Goal: Task Accomplishment & Management: Manage account settings

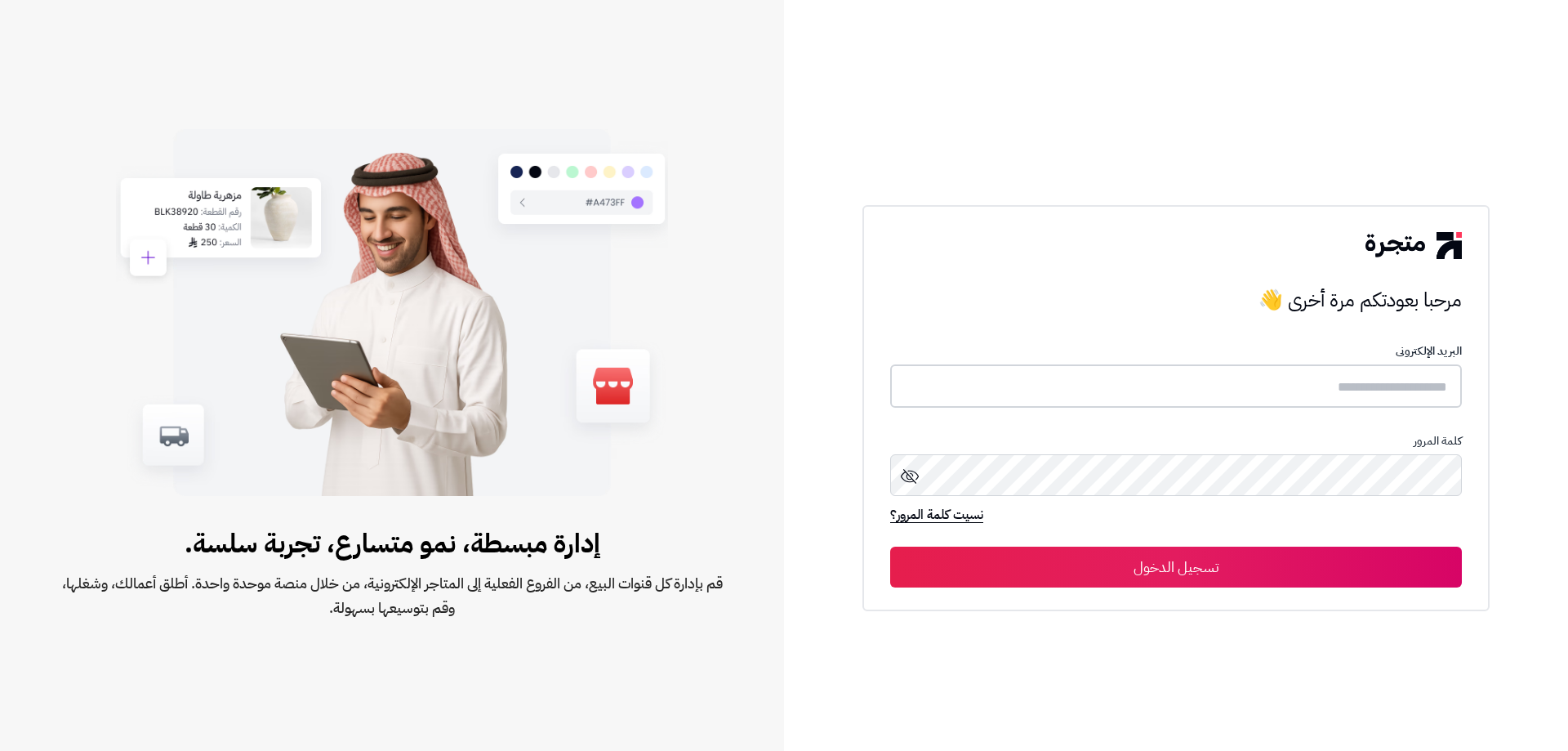
type input "**********"
click at [1216, 567] on button "تسجيل الدخول" at bounding box center [1175, 566] width 572 height 41
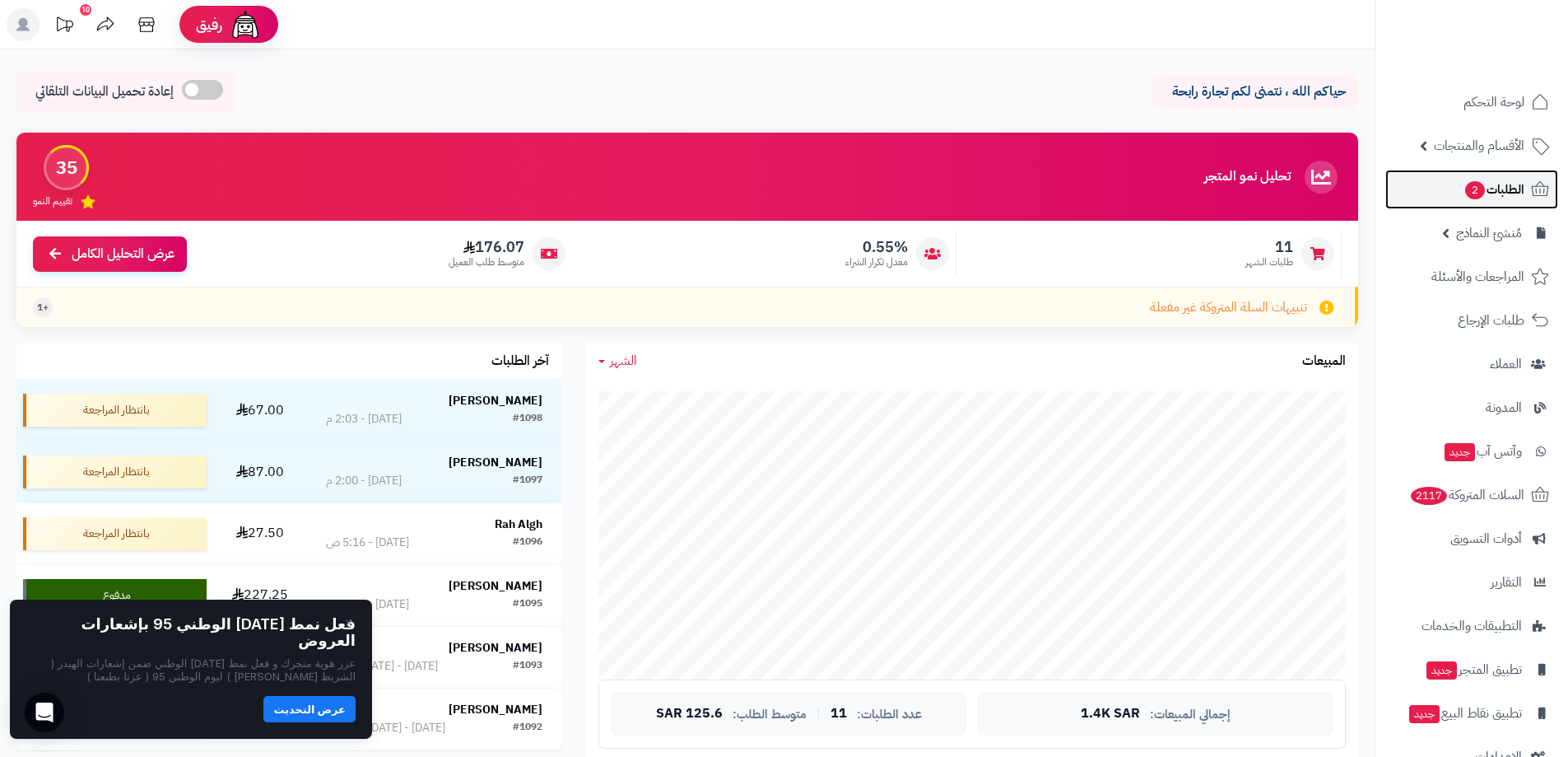
click at [1486, 182] on span "الطلبات 2" at bounding box center [1494, 189] width 60 height 23
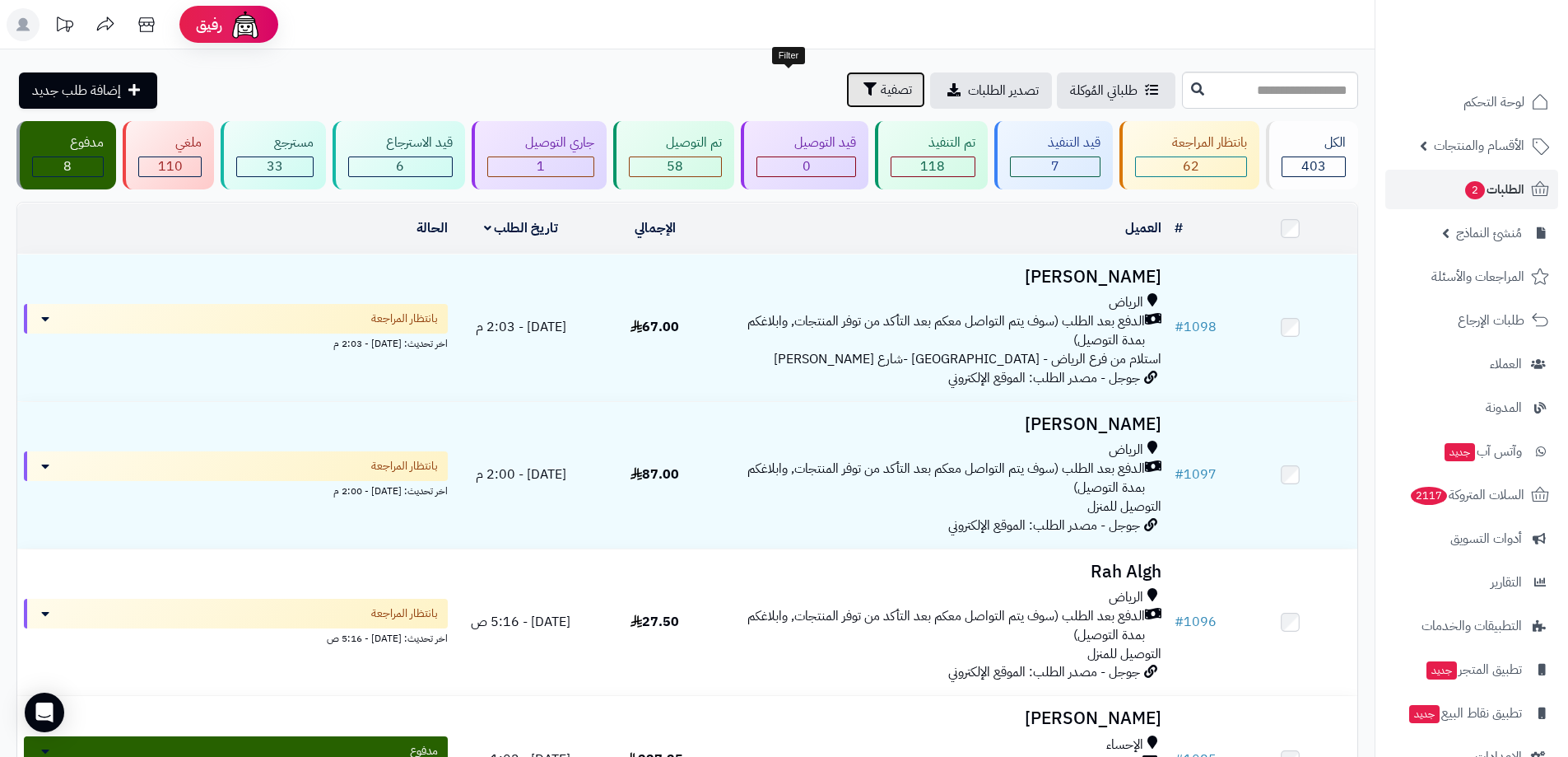
click at [881, 91] on span "تصفية" at bounding box center [896, 90] width 31 height 20
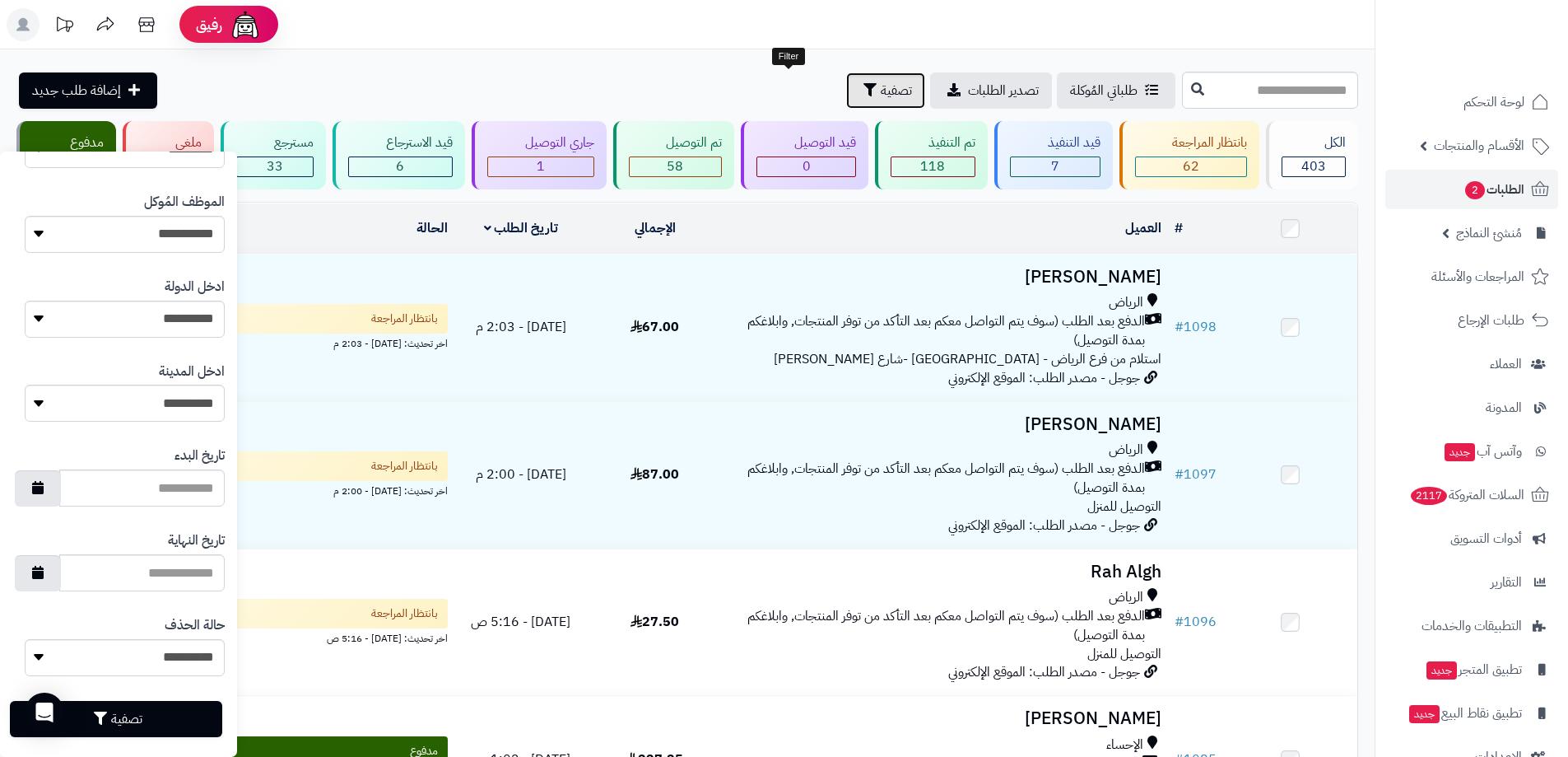
scroll to position [637, 0]
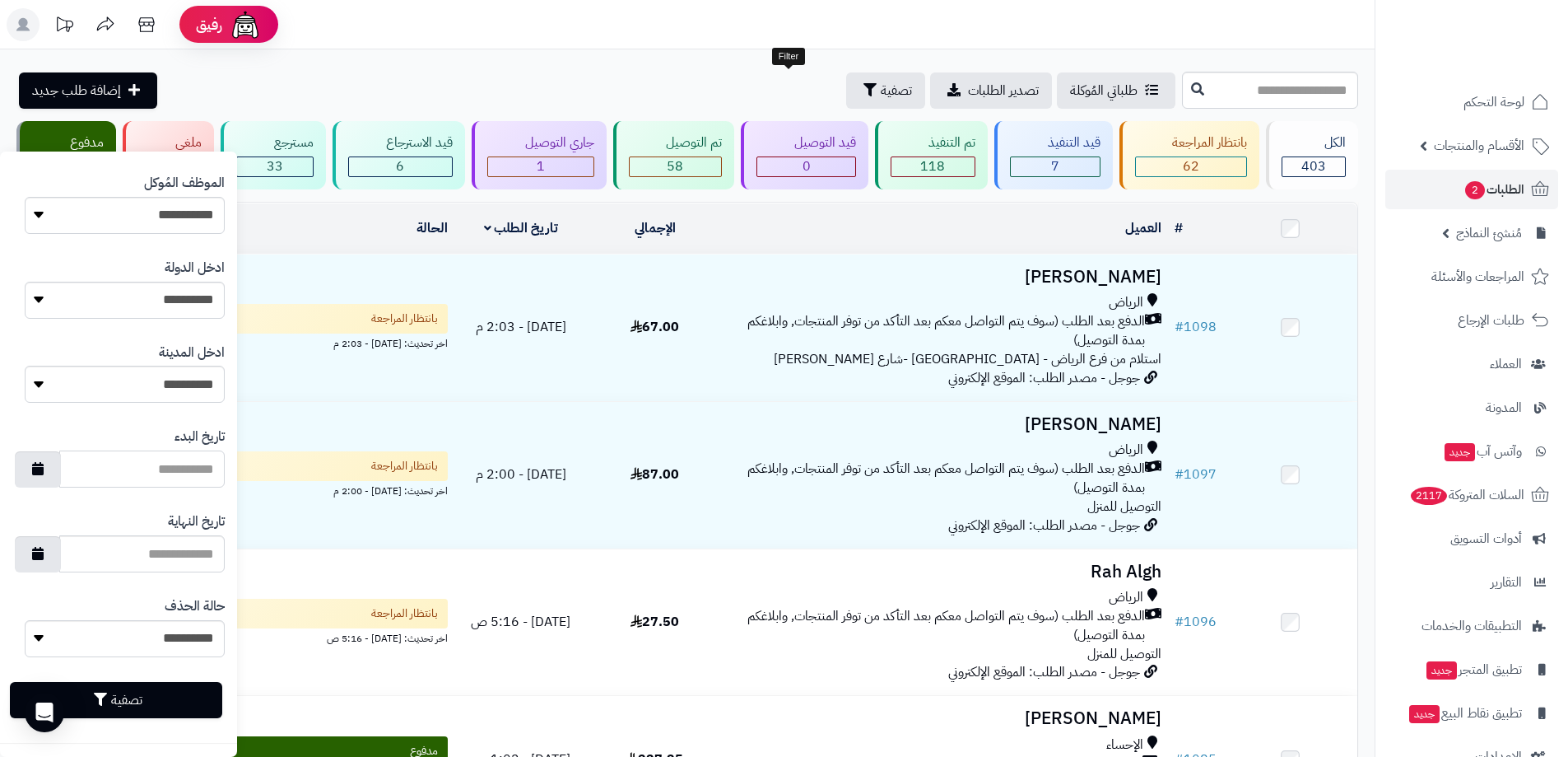
click at [119, 467] on input "تاريخ البدء" at bounding box center [142, 469] width 166 height 37
type input "*"
type input "********"
click at [169, 556] on input "تاريخ النهاية" at bounding box center [142, 554] width 166 height 37
click at [163, 441] on div "تاريخ البدء ********" at bounding box center [119, 457] width 213 height 85
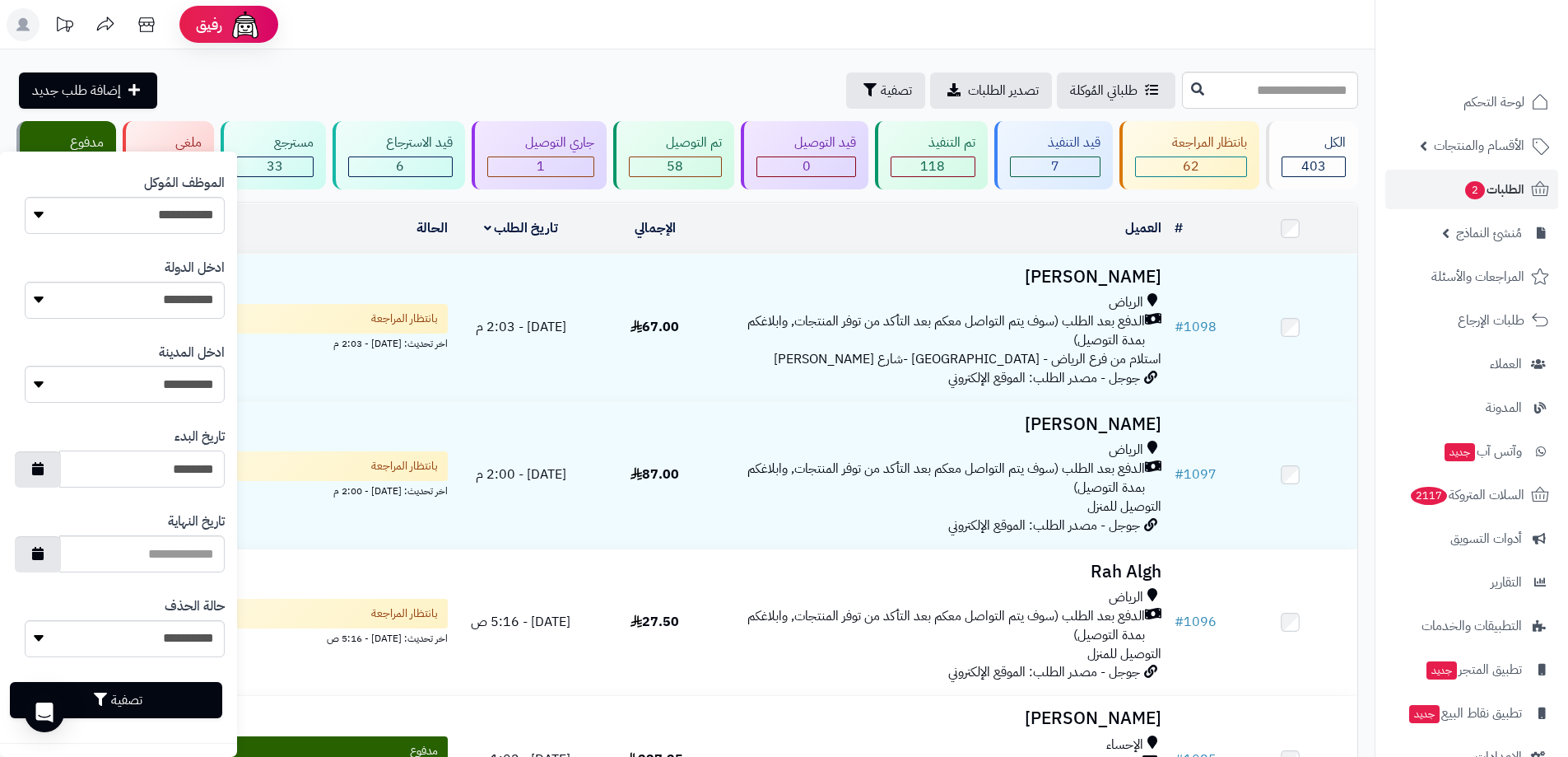
click at [165, 466] on input "********" at bounding box center [142, 469] width 166 height 37
click at [44, 472] on icon "button" at bounding box center [38, 468] width 12 height 14
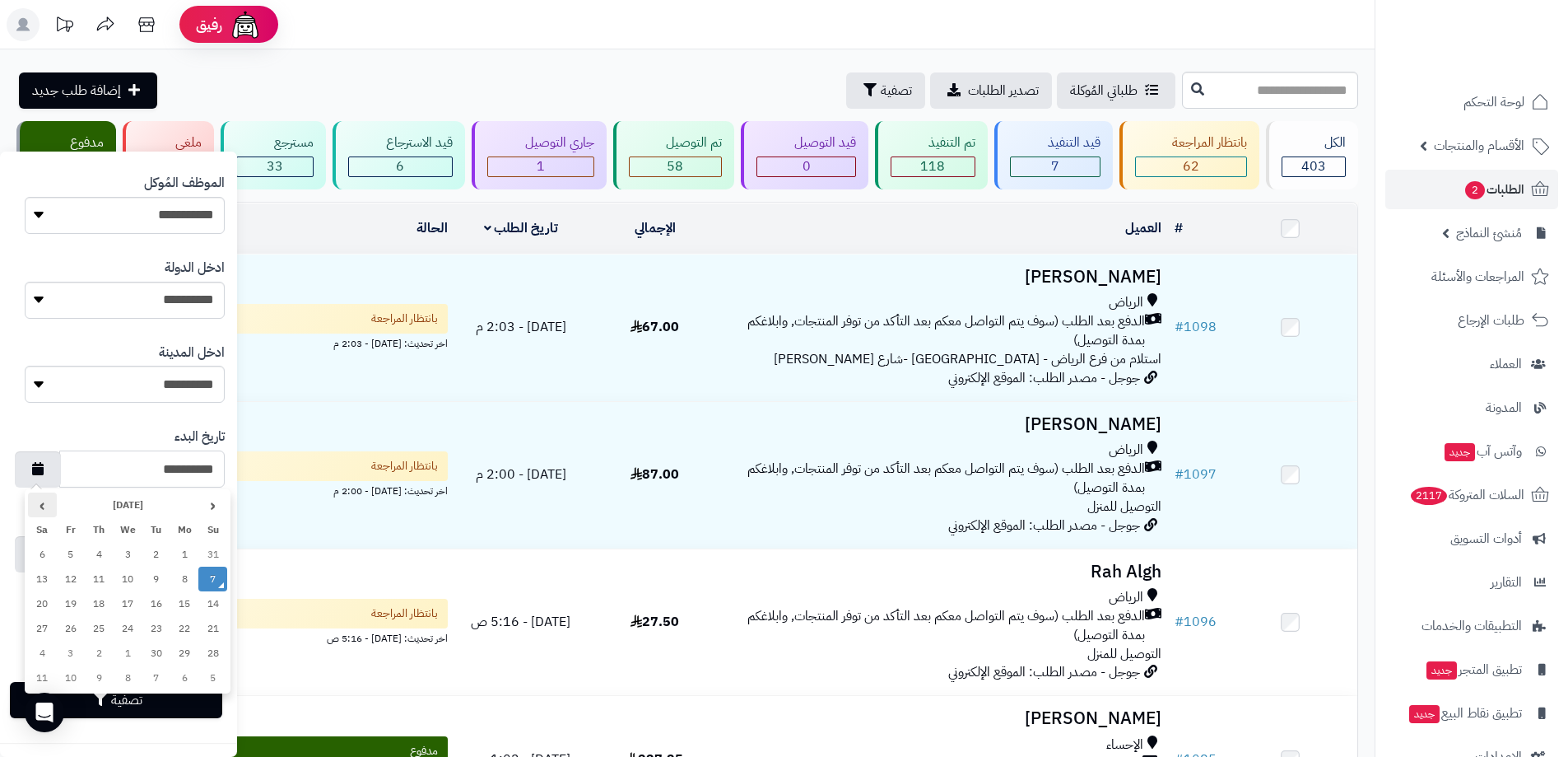
click at [45, 507] on th "›" at bounding box center [43, 504] width 29 height 24
click at [44, 507] on th "›" at bounding box center [43, 504] width 29 height 24
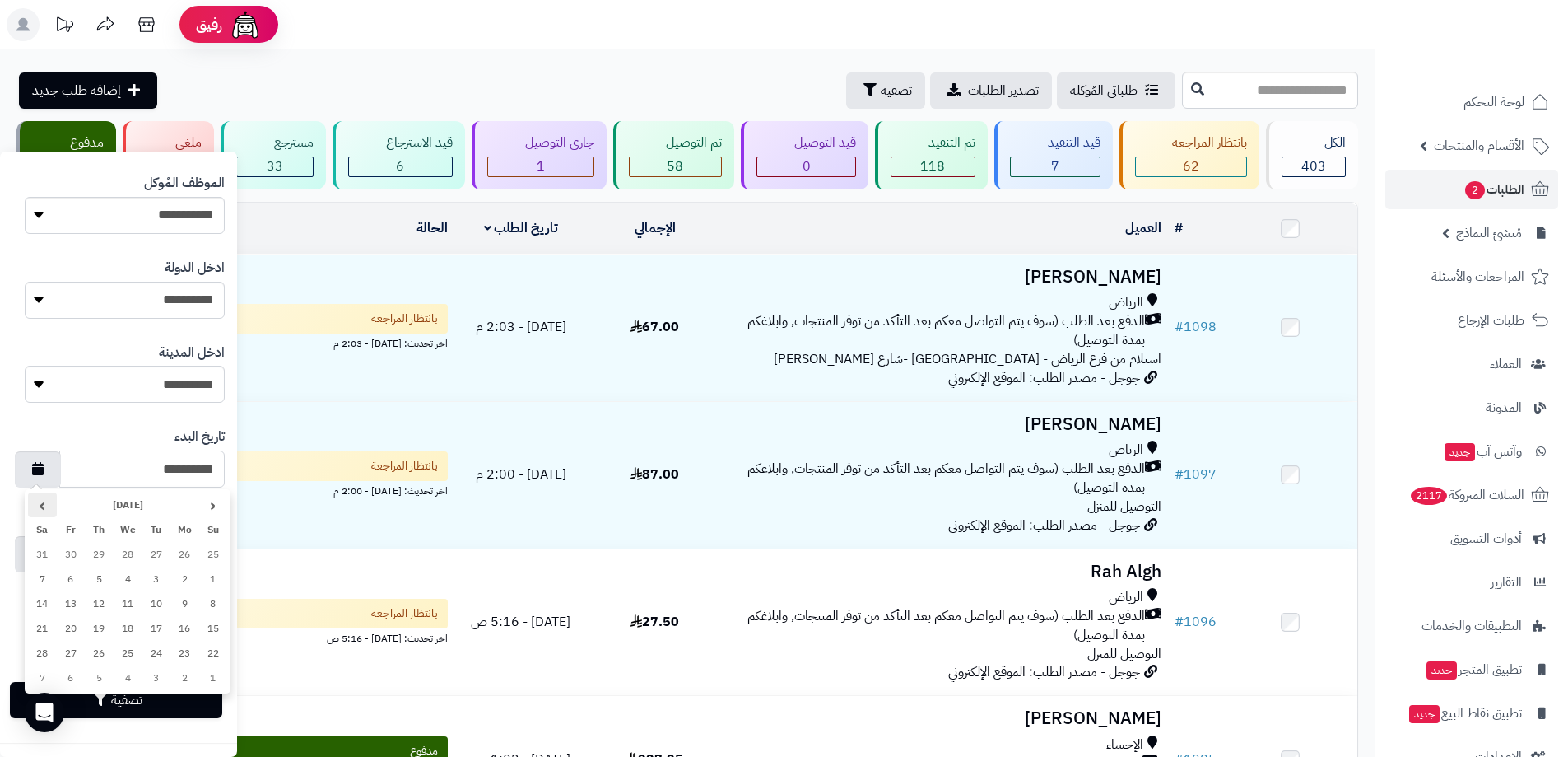
click at [44, 506] on th "›" at bounding box center [43, 504] width 29 height 24
click at [41, 505] on th "›" at bounding box center [43, 504] width 29 height 24
click at [43, 504] on th "›" at bounding box center [43, 504] width 29 height 24
click at [45, 504] on th "›" at bounding box center [43, 504] width 29 height 24
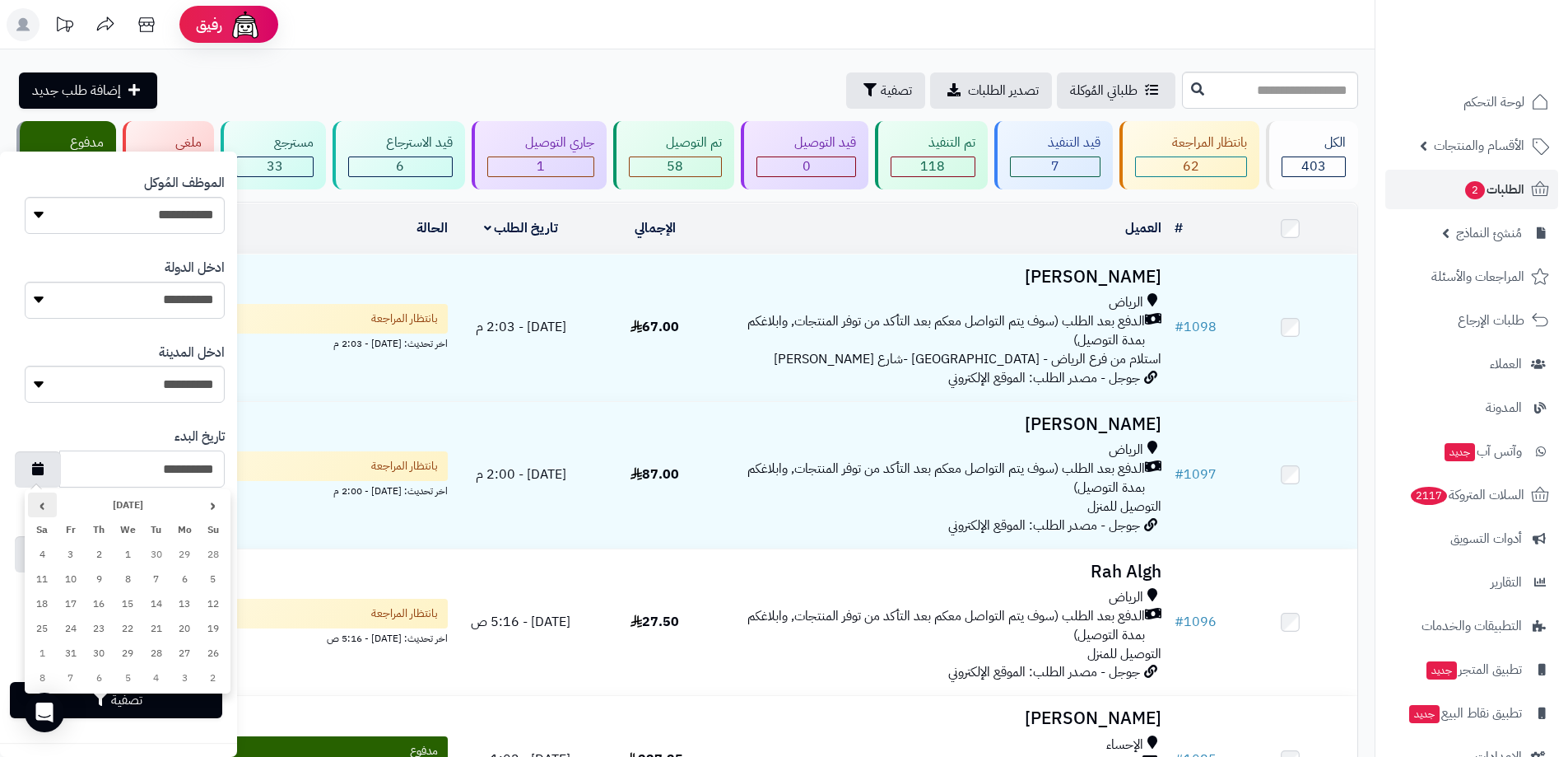
click at [45, 504] on th "›" at bounding box center [43, 504] width 29 height 24
click at [210, 510] on th "‹" at bounding box center [213, 504] width 29 height 24
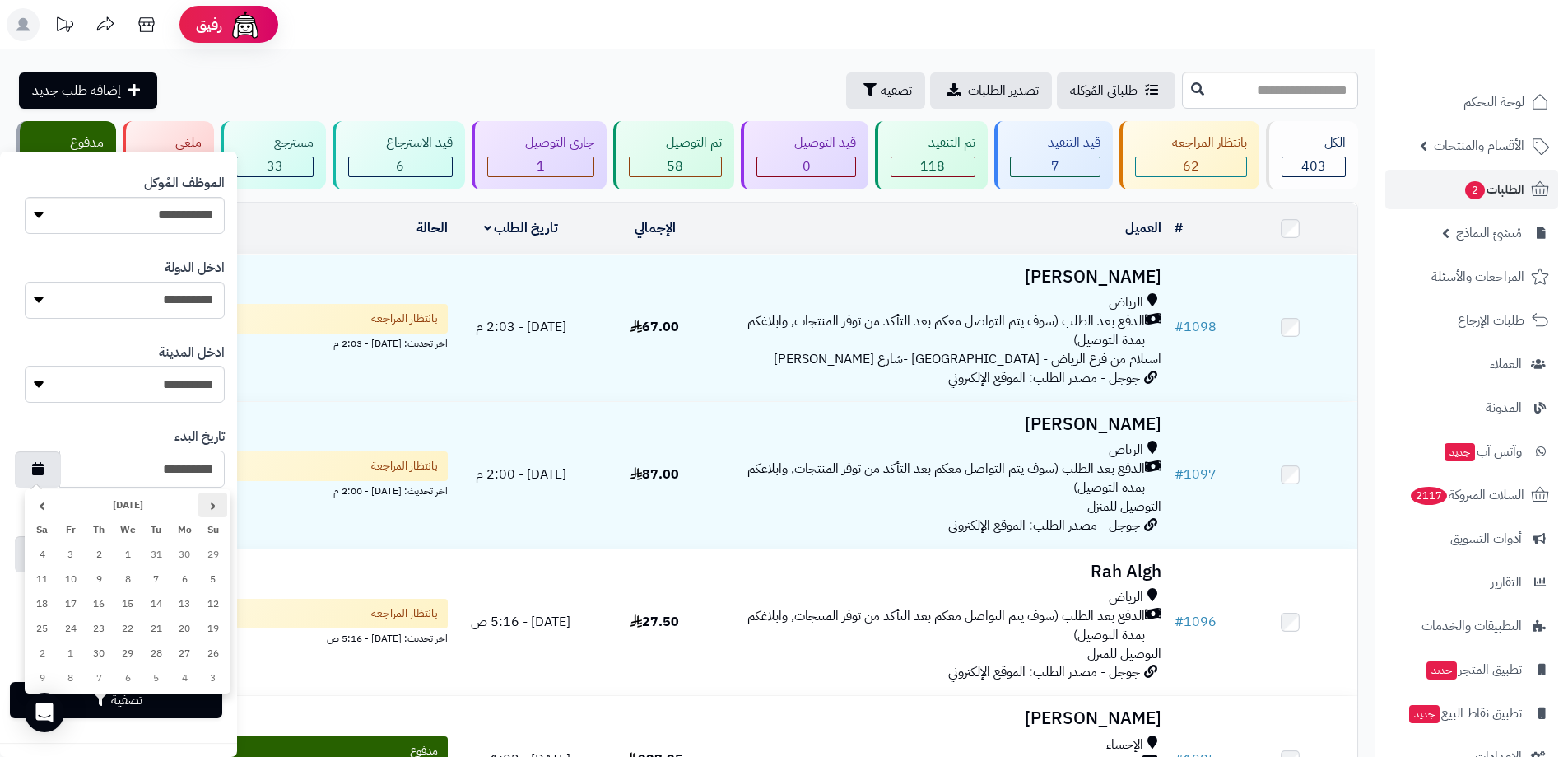
click at [210, 510] on th "‹" at bounding box center [213, 504] width 29 height 24
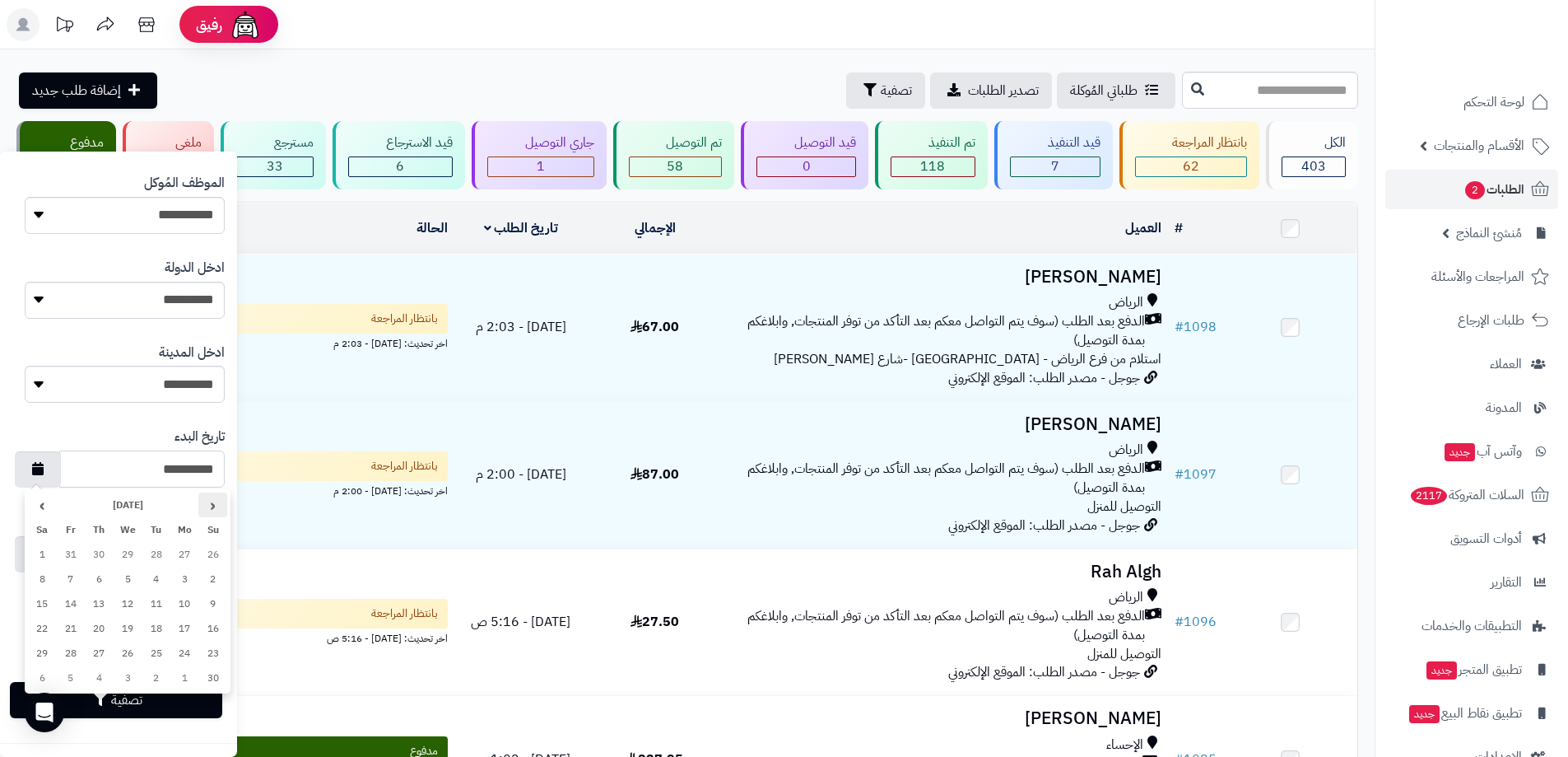
click at [210, 510] on th "‹" at bounding box center [213, 504] width 29 height 24
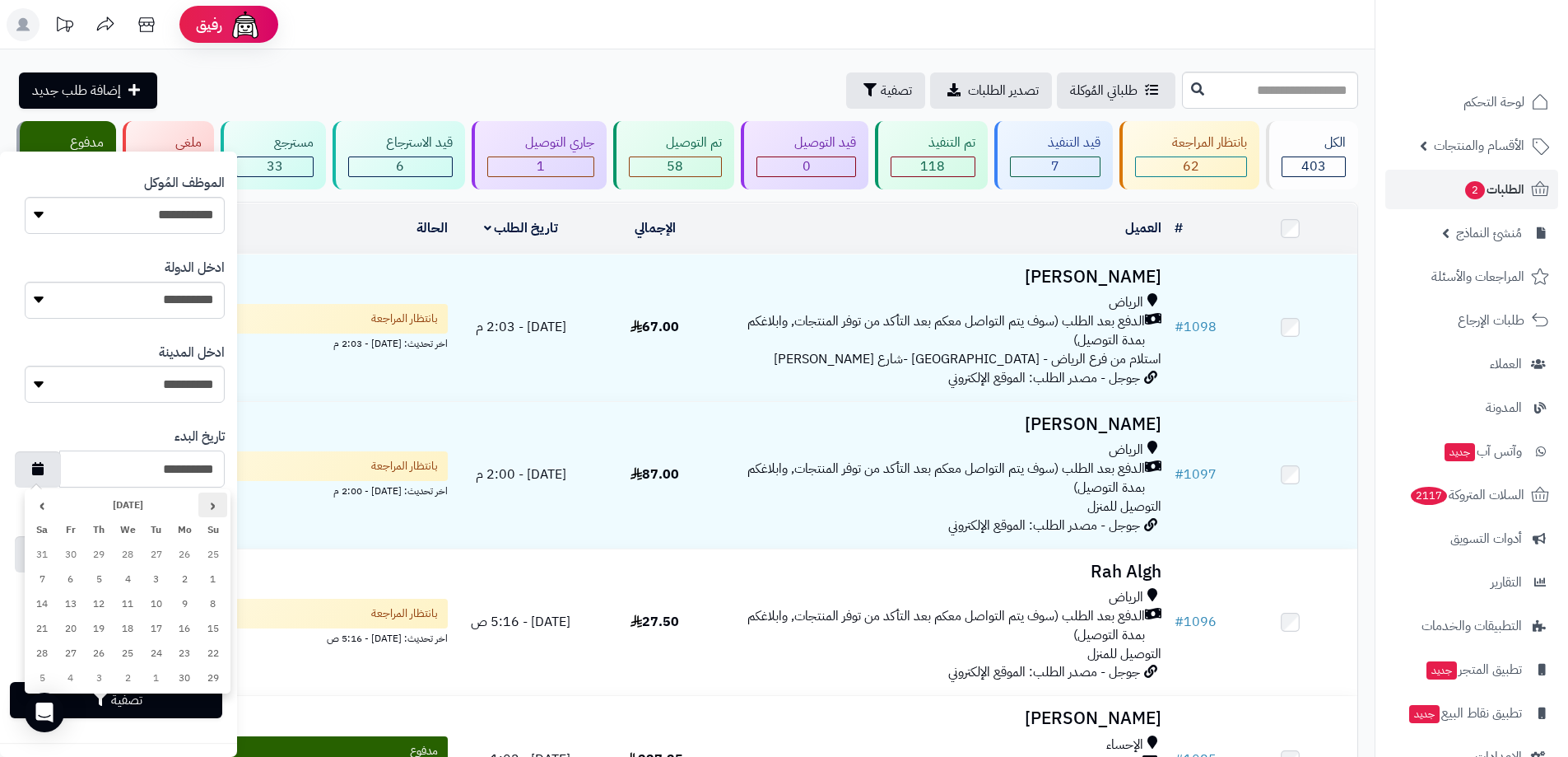
click at [210, 509] on th "‹" at bounding box center [213, 504] width 29 height 24
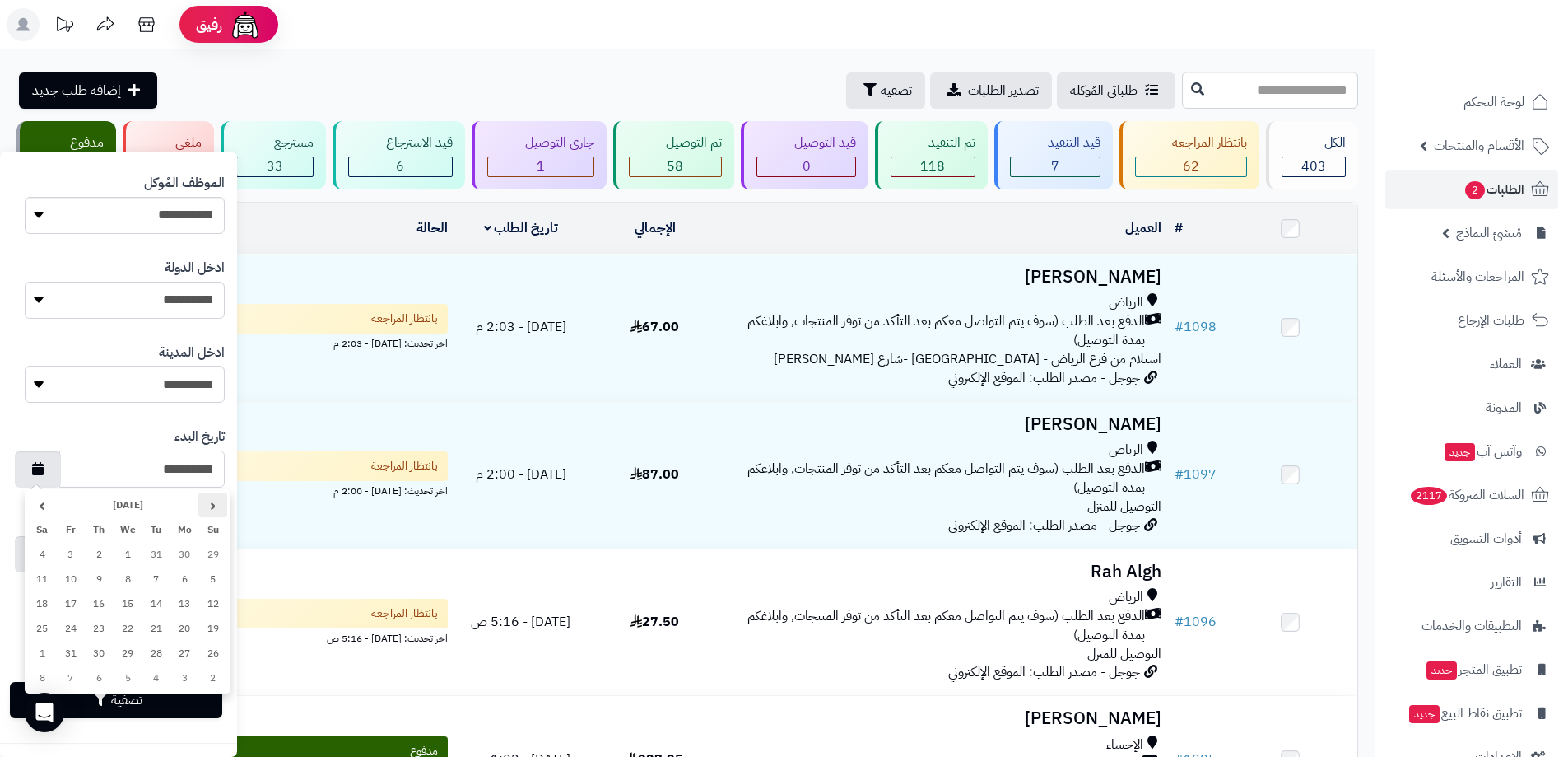
click at [210, 509] on th "‹" at bounding box center [213, 504] width 29 height 24
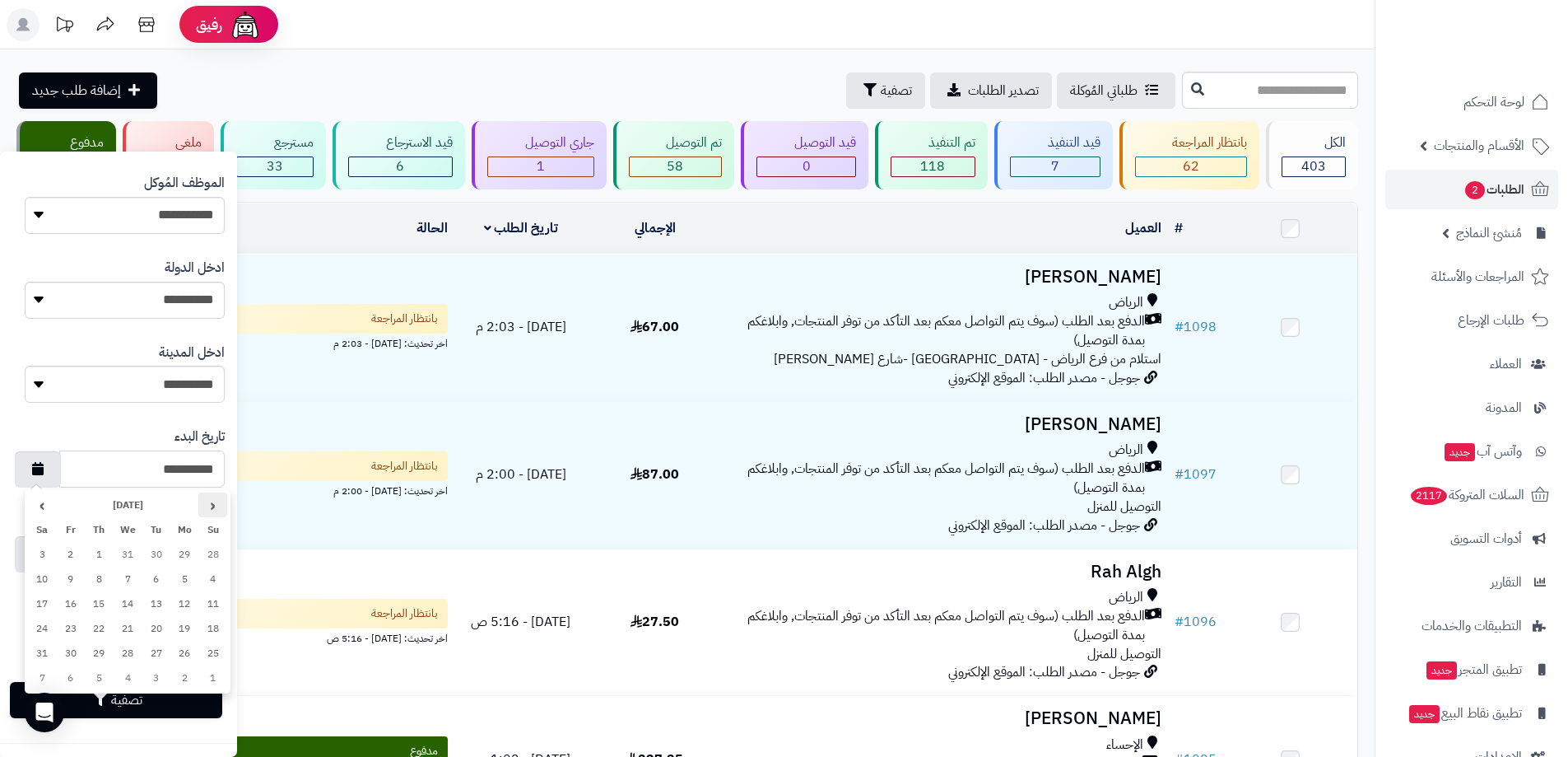
click at [210, 509] on th "‹" at bounding box center [213, 504] width 29 height 24
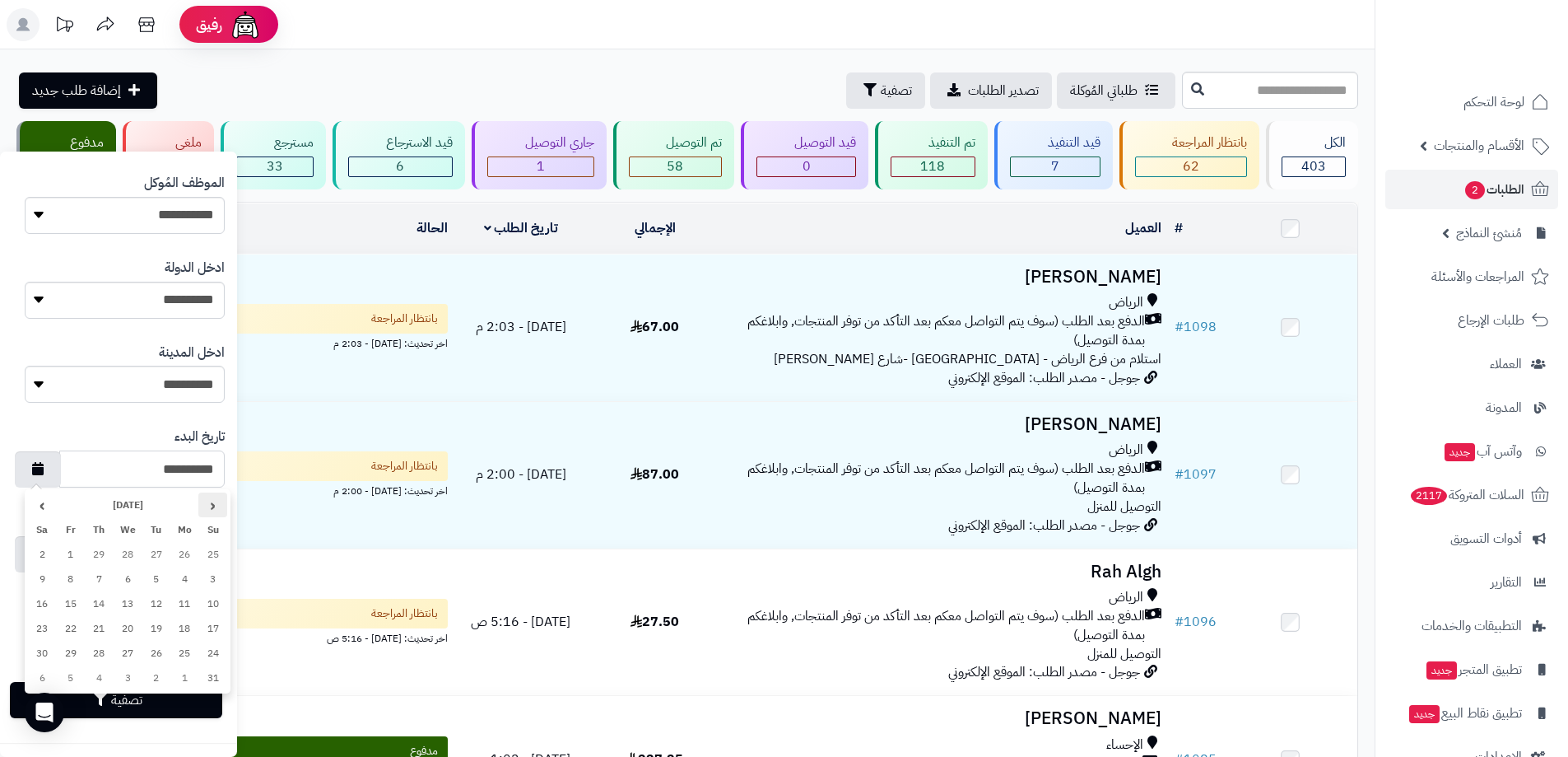
click at [210, 509] on th "‹" at bounding box center [213, 504] width 29 height 24
click at [43, 631] on td "24" at bounding box center [43, 627] width 29 height 24
type input "**********"
click at [44, 547] on icon "button" at bounding box center [38, 553] width 12 height 14
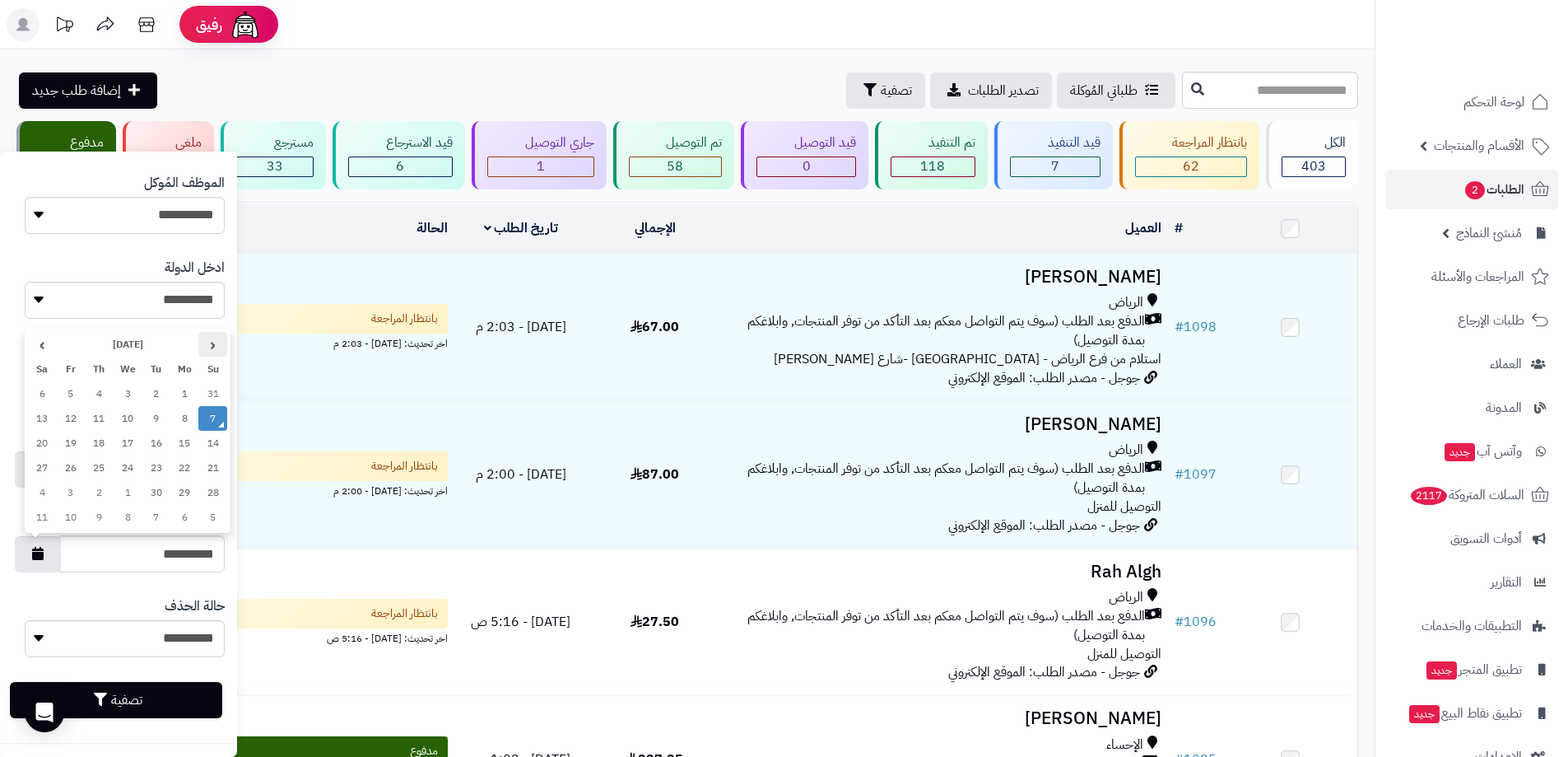
click at [206, 348] on th "‹" at bounding box center [213, 343] width 29 height 24
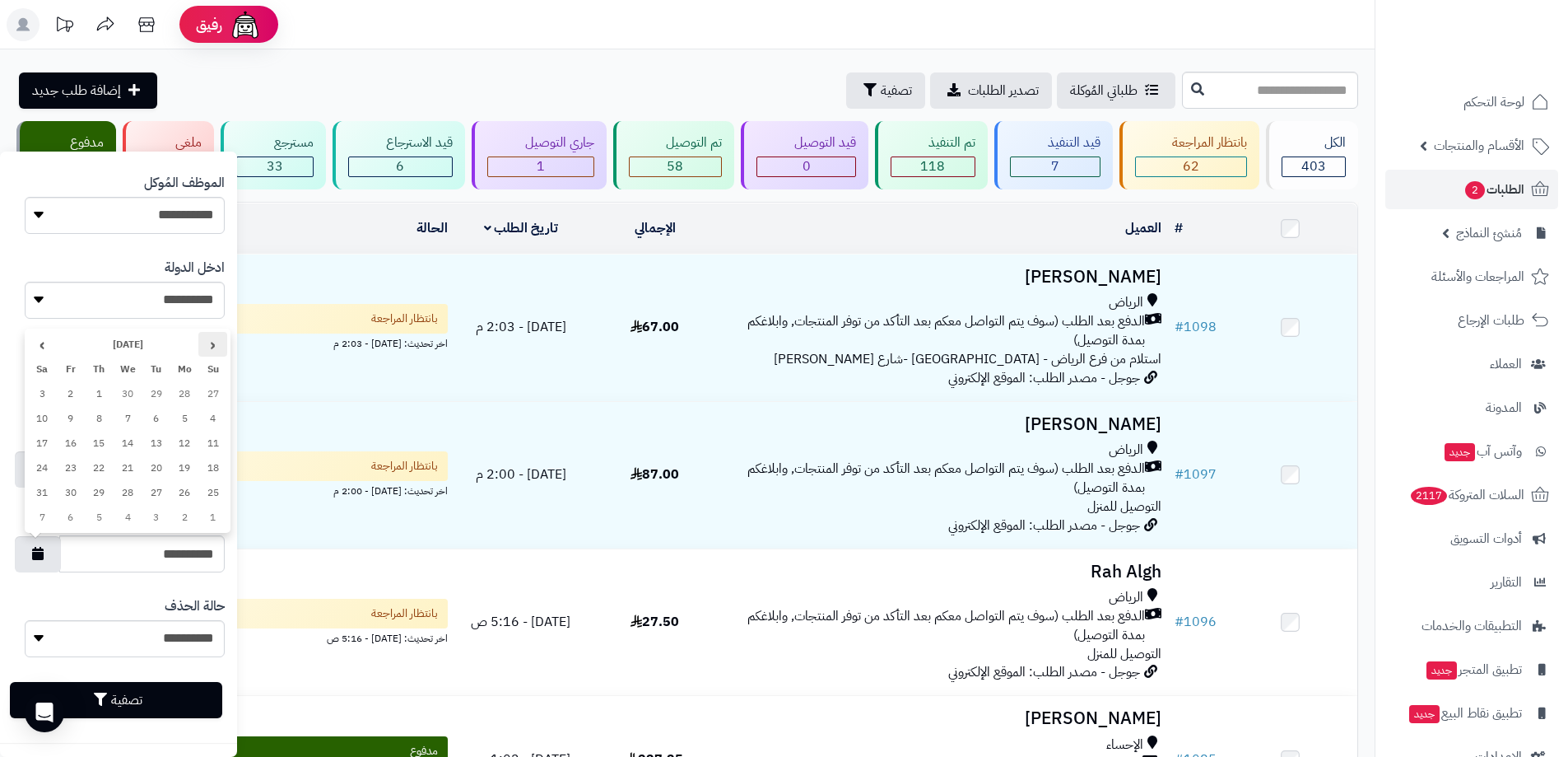
click at [206, 348] on th "‹" at bounding box center [213, 343] width 29 height 24
click at [44, 350] on th "›" at bounding box center [43, 343] width 29 height 24
click at [177, 491] on td "24" at bounding box center [185, 492] width 29 height 24
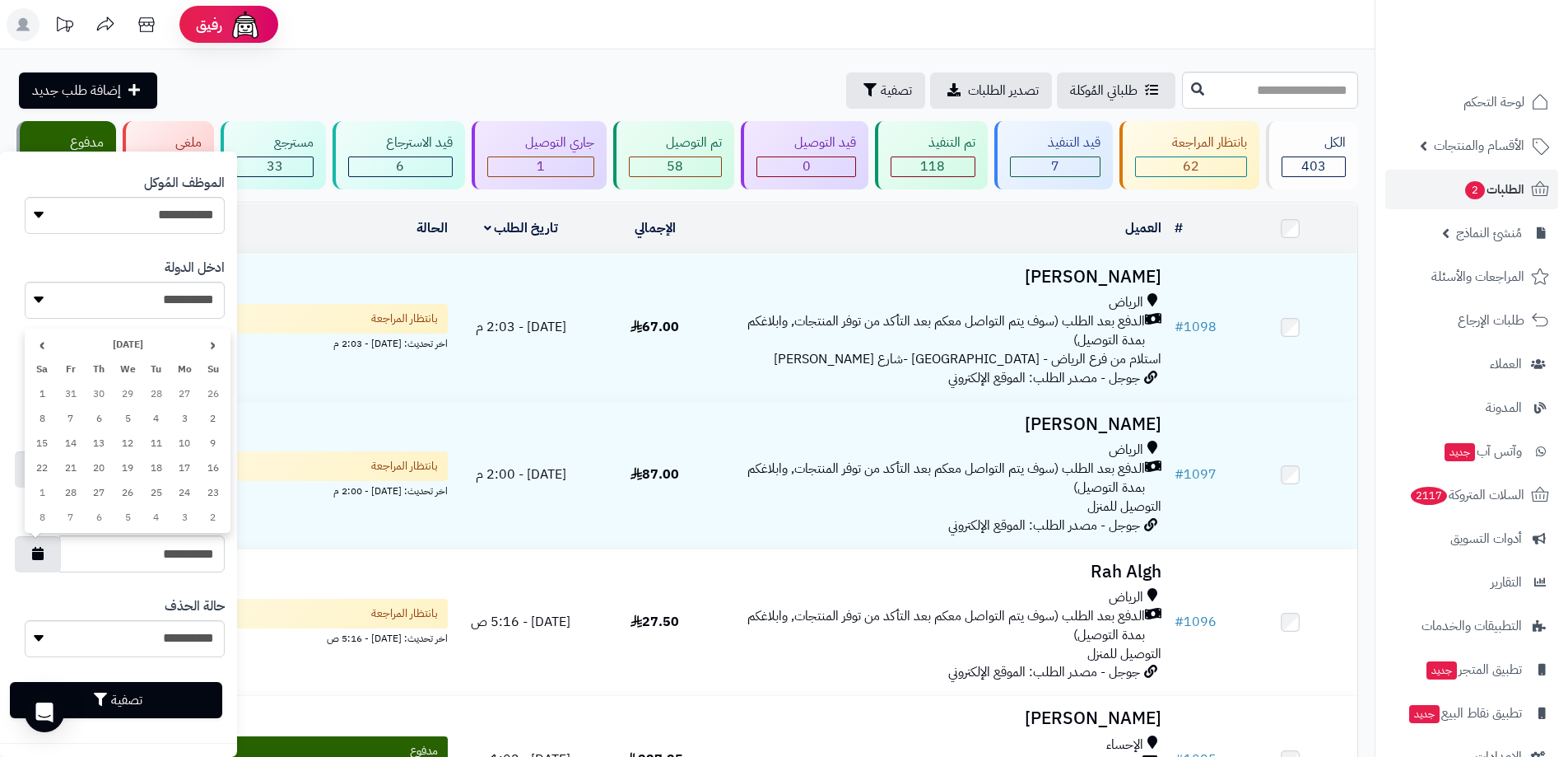
type input "**********"
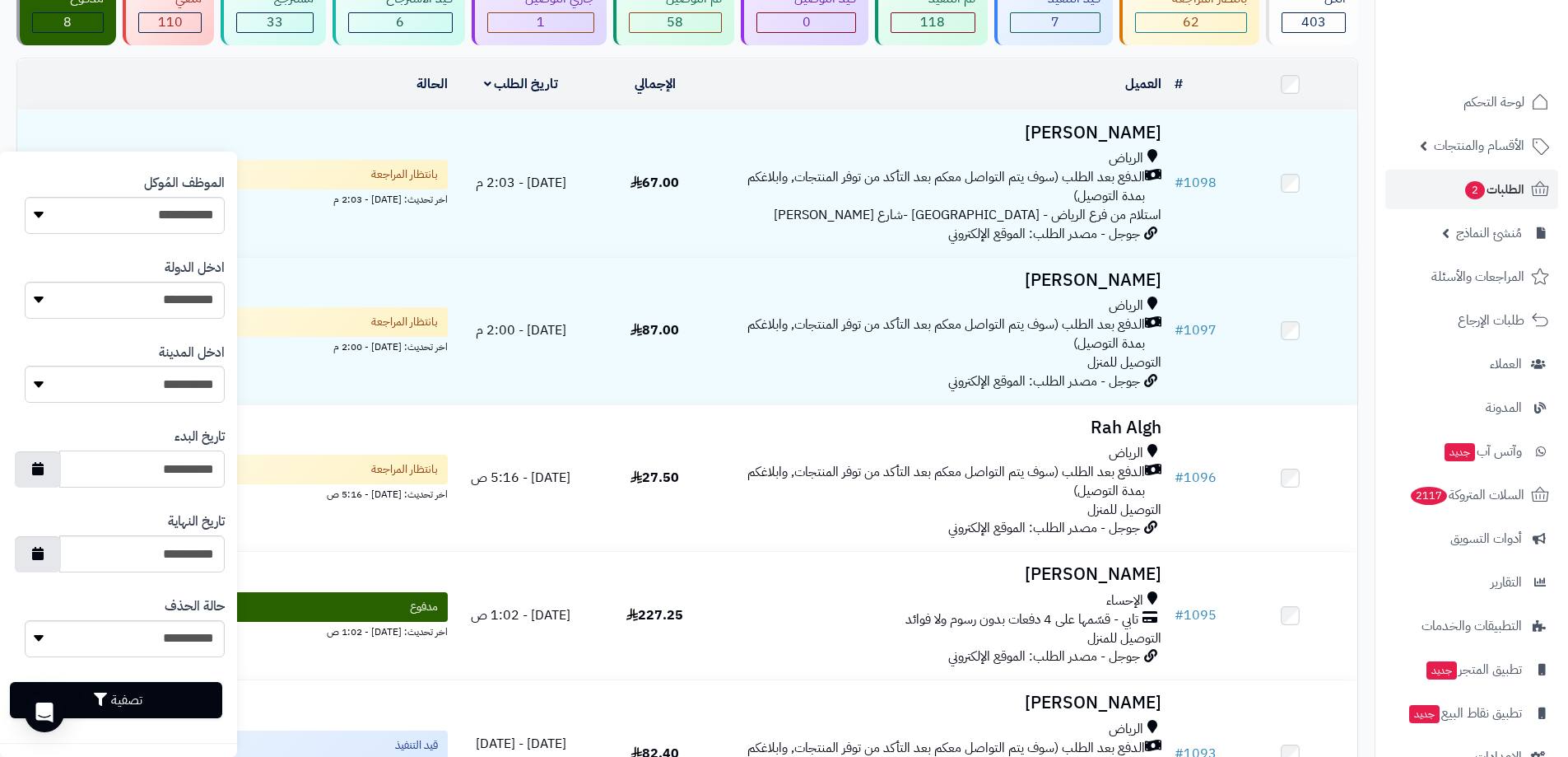
scroll to position [165, 0]
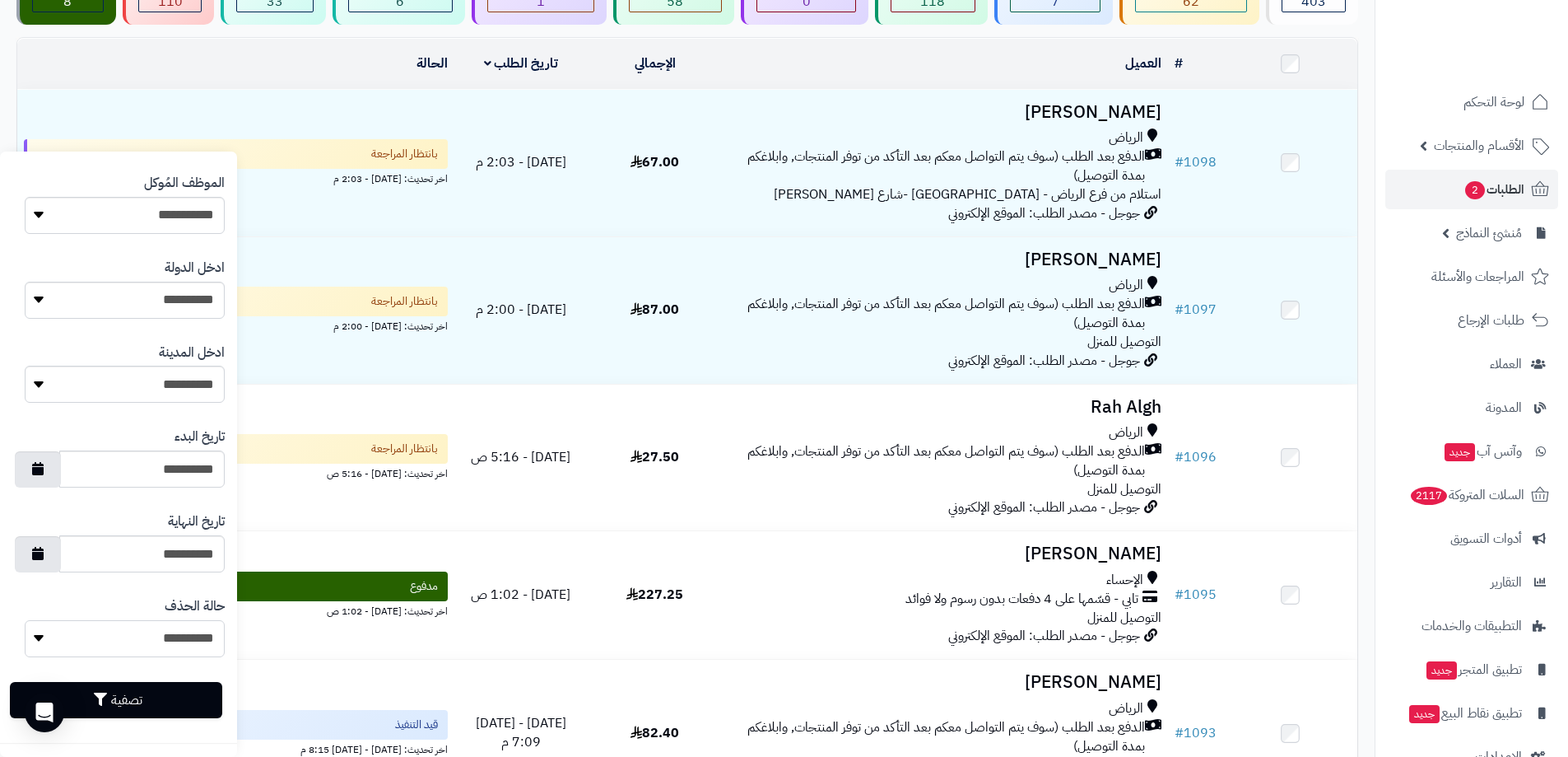
click at [142, 643] on select "**********" at bounding box center [124, 639] width 200 height 37
click at [24, 620] on select "**********" at bounding box center [124, 639] width 200 height 37
click at [136, 701] on button "تصفية" at bounding box center [116, 698] width 213 height 36
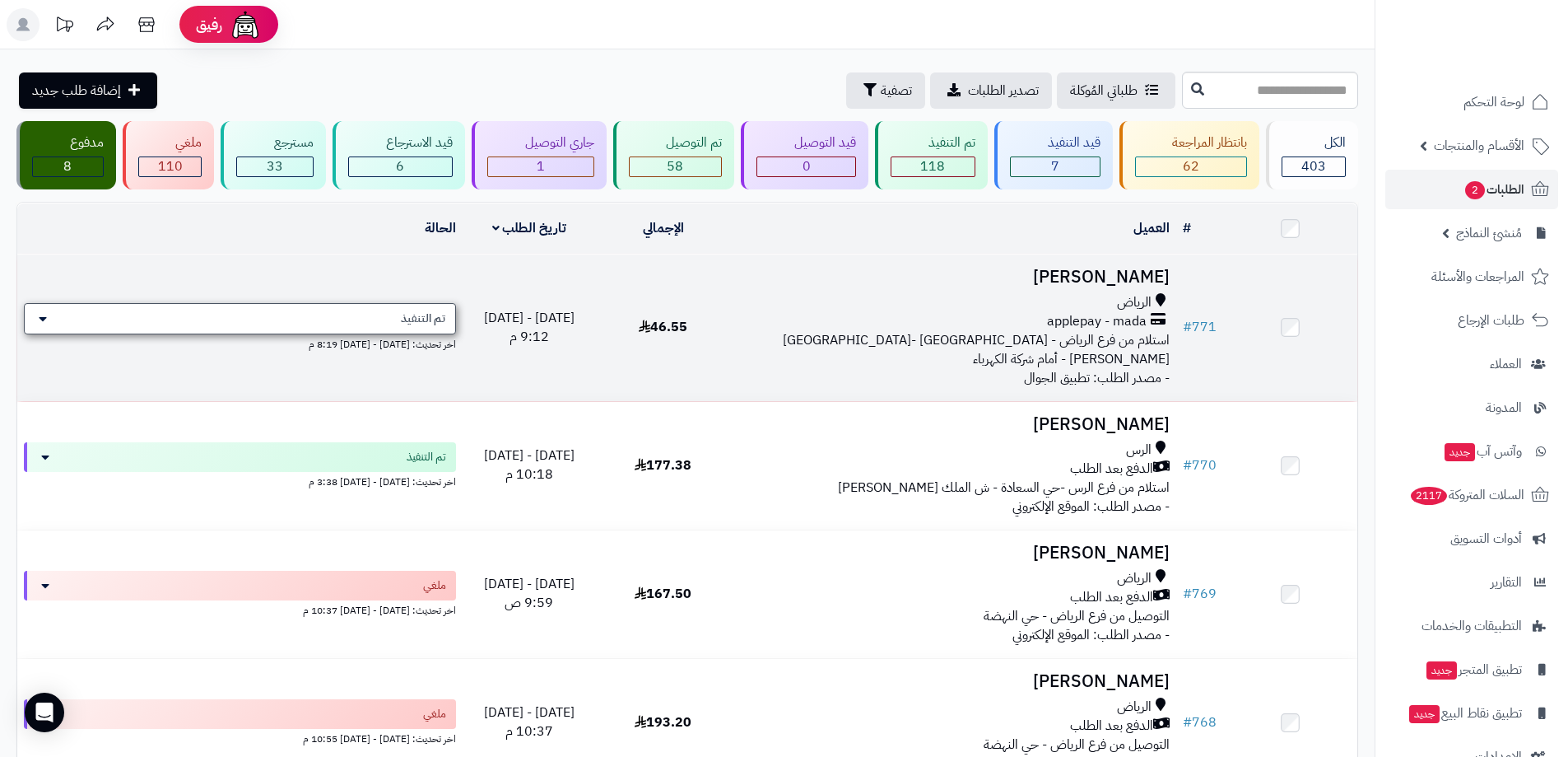
click at [46, 312] on icon at bounding box center [43, 319] width 8 height 14
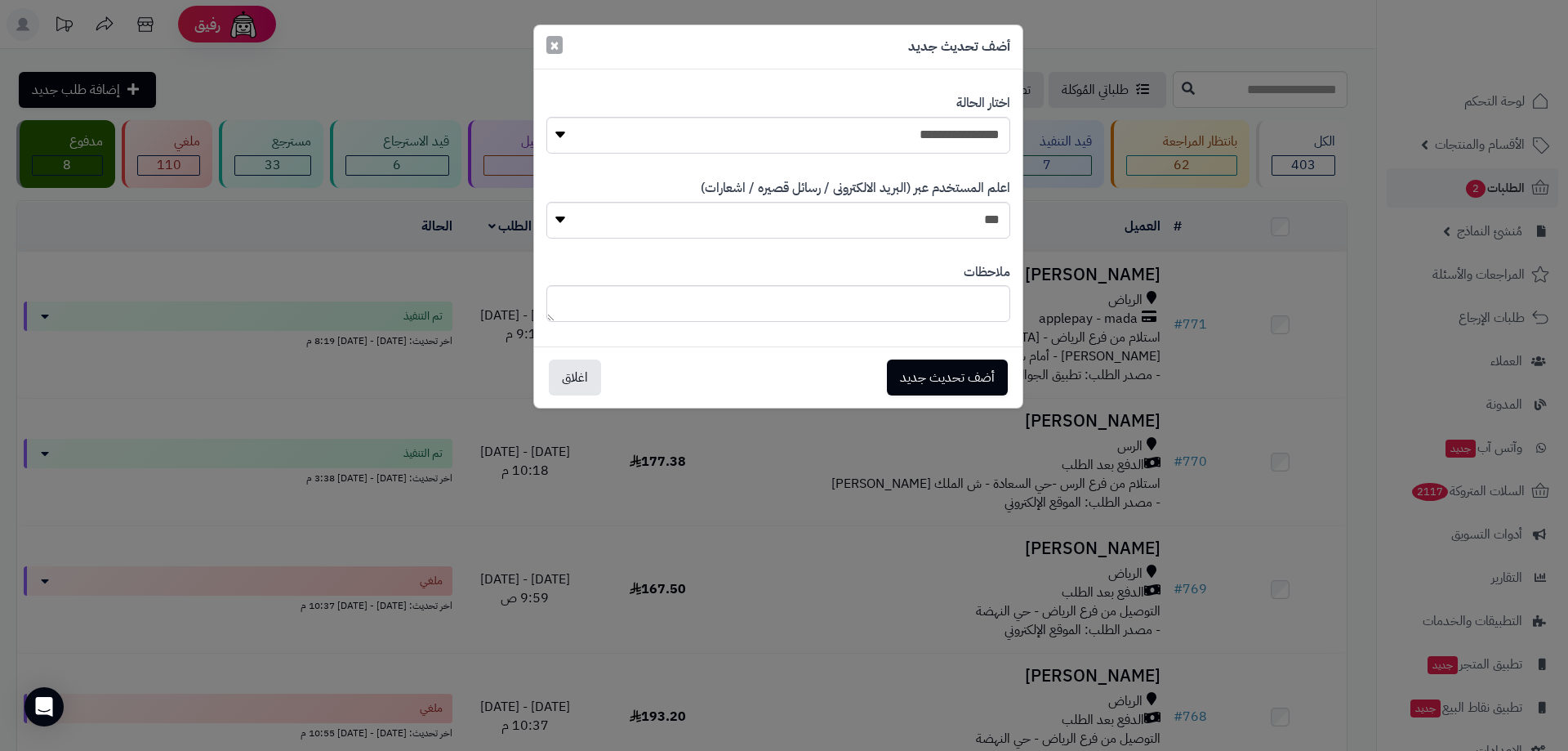
click at [558, 46] on span "×" at bounding box center [554, 45] width 10 height 24
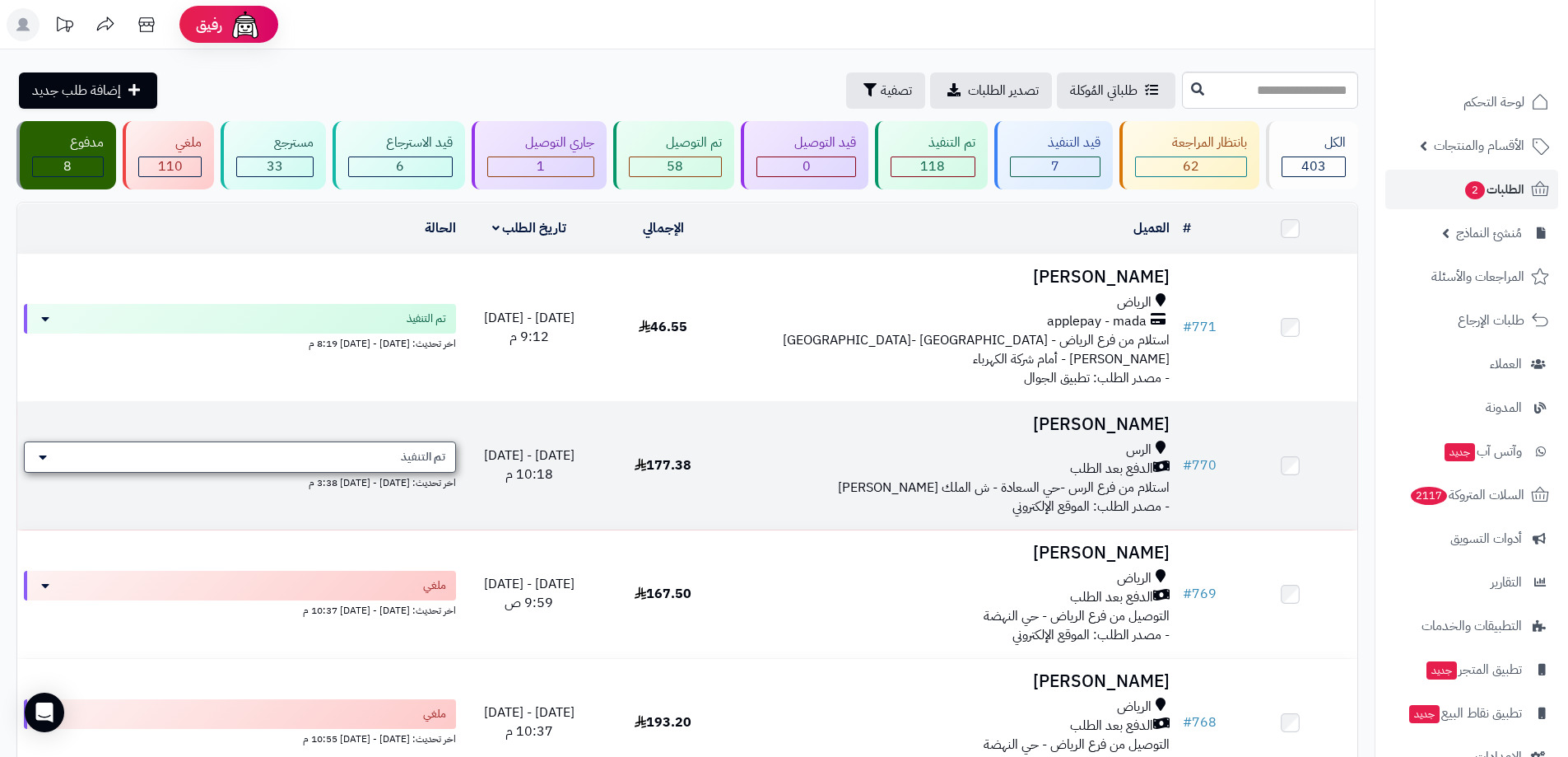
click at [41, 451] on icon at bounding box center [43, 458] width 8 height 14
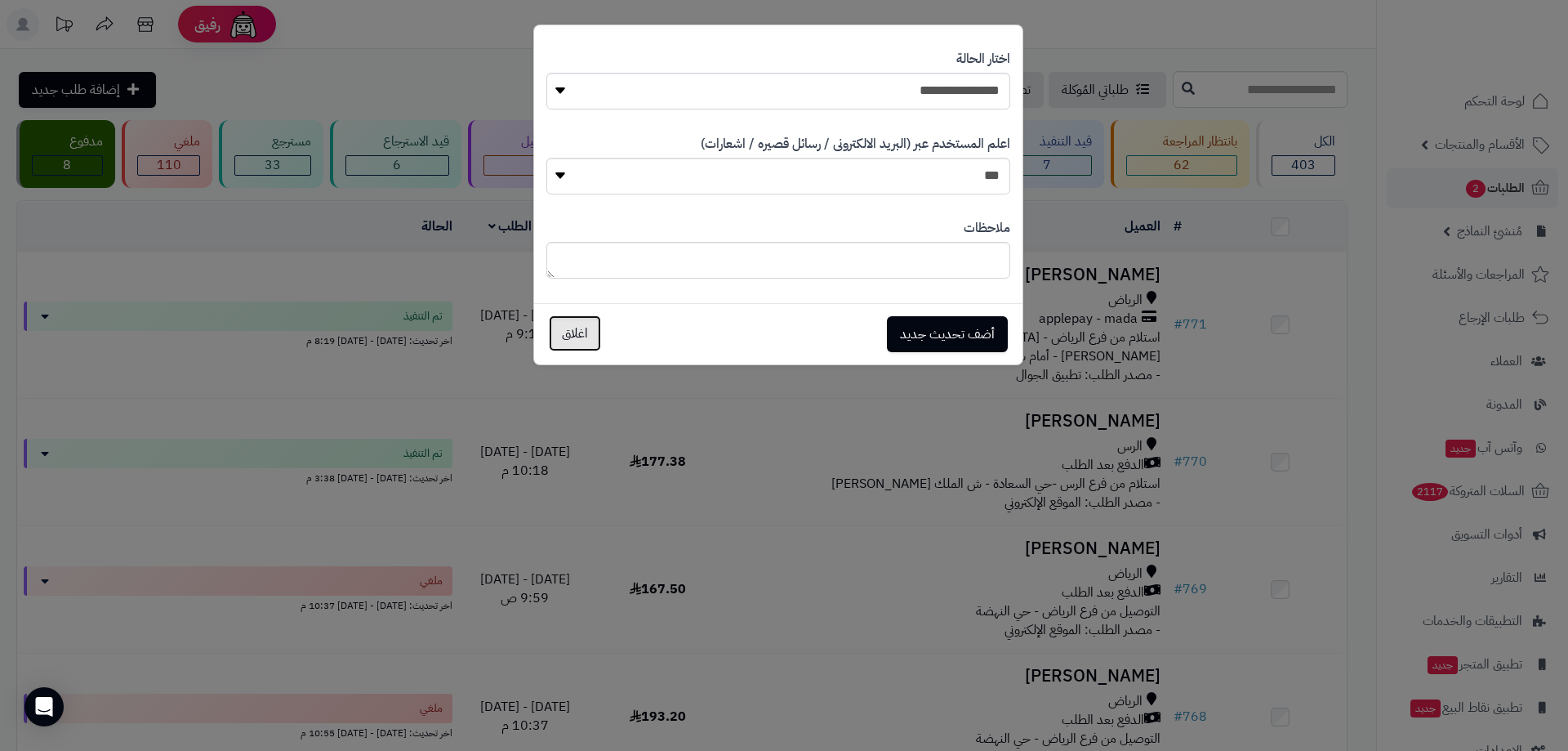
click at [567, 334] on button "اغلاق" at bounding box center [575, 333] width 52 height 36
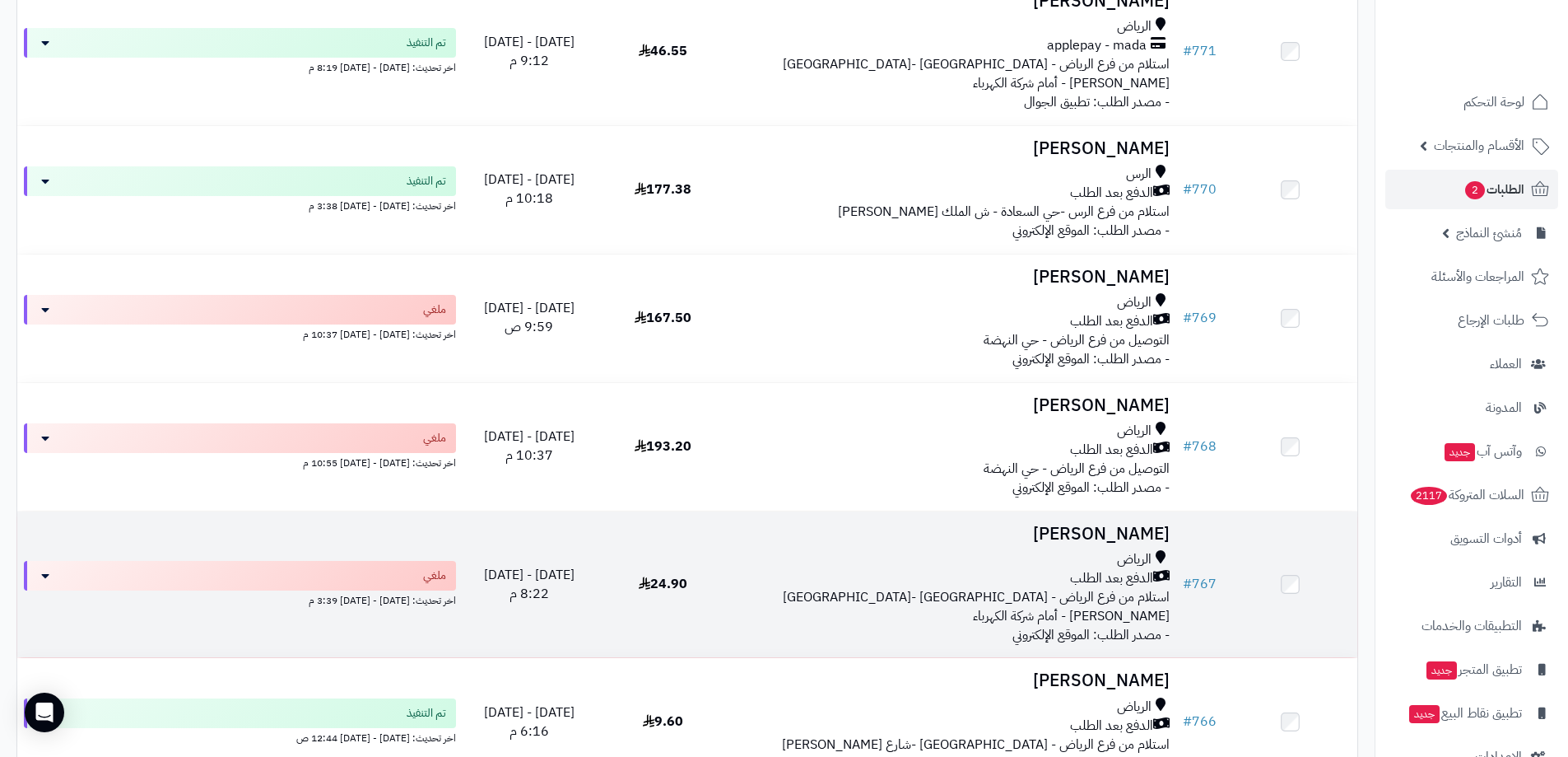
scroll to position [247, 0]
